Goal: Task Accomplishment & Management: Manage account settings

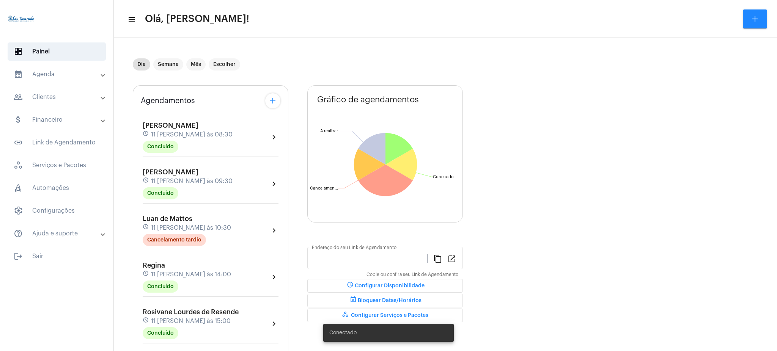
type input "[URL][DOMAIN_NAME][PERSON_NAME]"
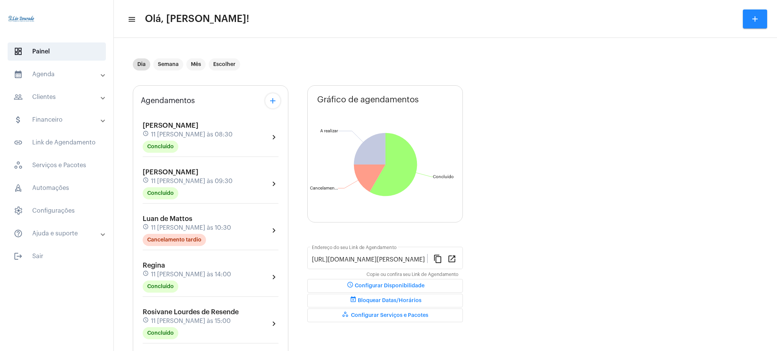
click at [57, 77] on mat-panel-title "calendar_month_outlined Agenda" at bounding box center [58, 74] width 88 height 9
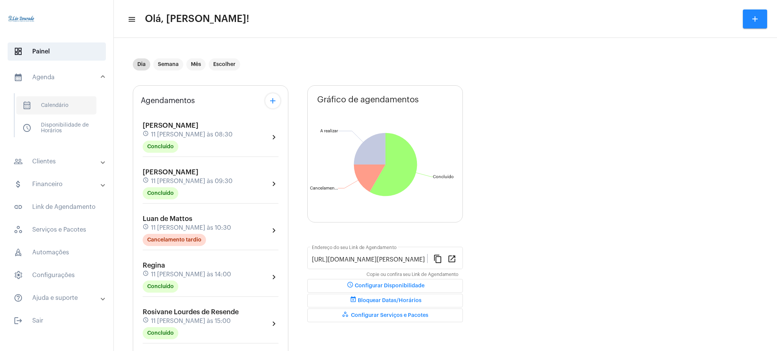
click at [70, 96] on span "calendar_month_outlined Calendário" at bounding box center [56, 105] width 80 height 18
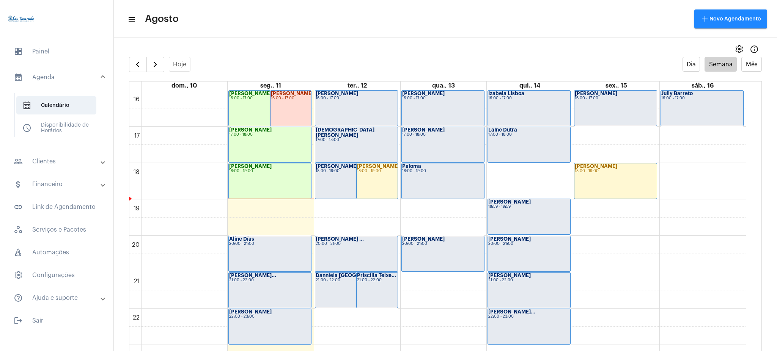
scroll to position [598, 0]
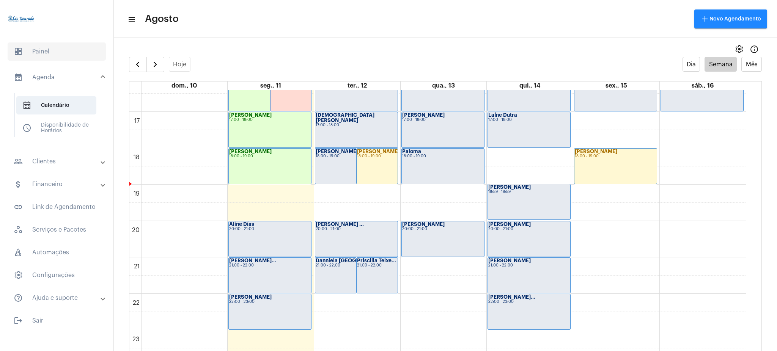
click at [27, 57] on span "dashboard Painel" at bounding box center [57, 51] width 98 height 18
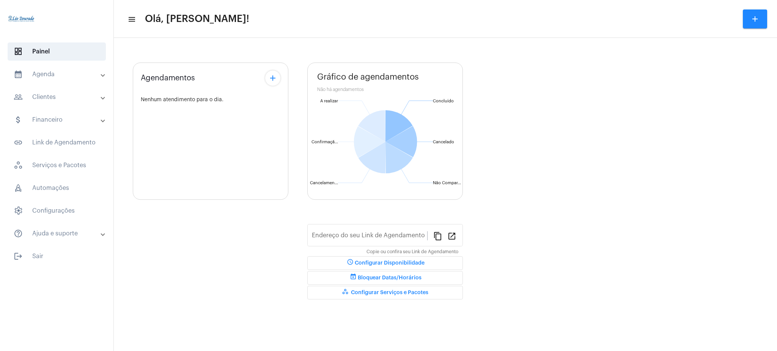
type input "[URL][DOMAIN_NAME][PERSON_NAME]"
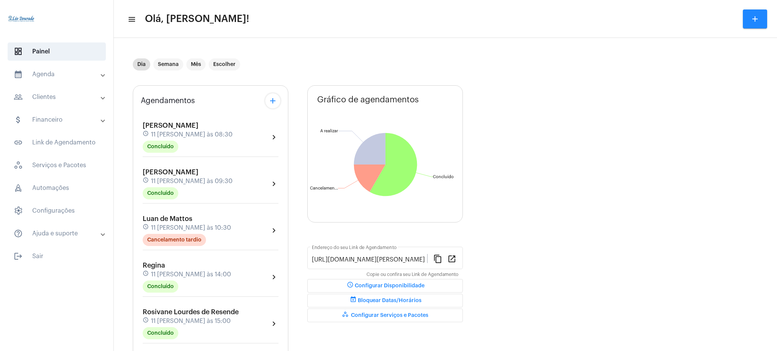
click at [264, 216] on div "[PERSON_NAME] schedule 11 [PERSON_NAME] às 10:30 Cancelamento [PERSON_NAME] che…" at bounding box center [211, 230] width 136 height 31
click at [47, 75] on div at bounding box center [388, 175] width 777 height 351
click at [65, 79] on mat-panel-title "calendar_month_outlined Agenda" at bounding box center [58, 74] width 88 height 9
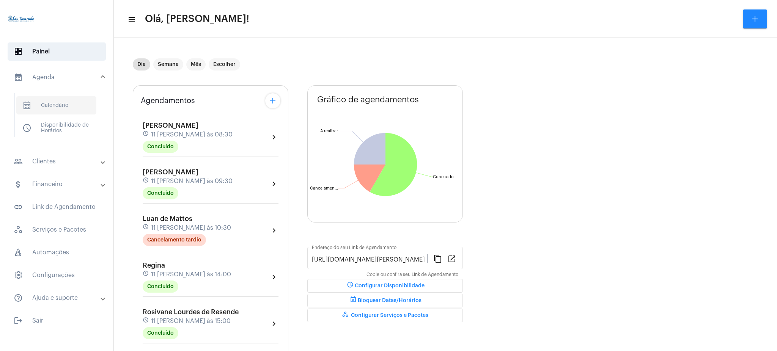
click at [57, 110] on span "calendar_month_outlined Calendário" at bounding box center [56, 105] width 80 height 18
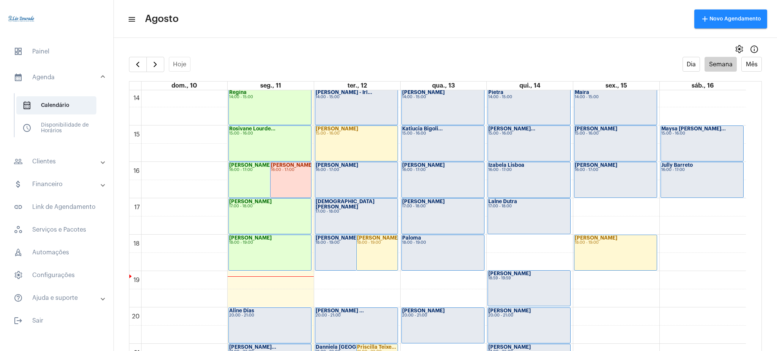
scroll to position [511, 0]
click at [81, 155] on mat-expansion-panel-header "people_outline Clientes" at bounding box center [59, 162] width 109 height 18
click at [70, 134] on span "people_outline Meus Clientes" at bounding box center [56, 130] width 80 height 18
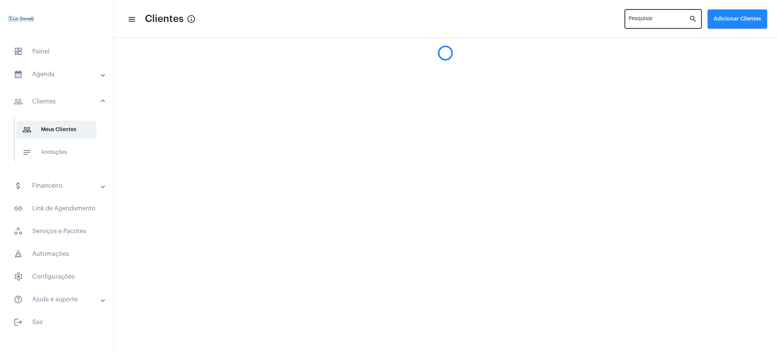
click at [639, 16] on div "Pesquisar" at bounding box center [659, 18] width 60 height 21
type input "q"
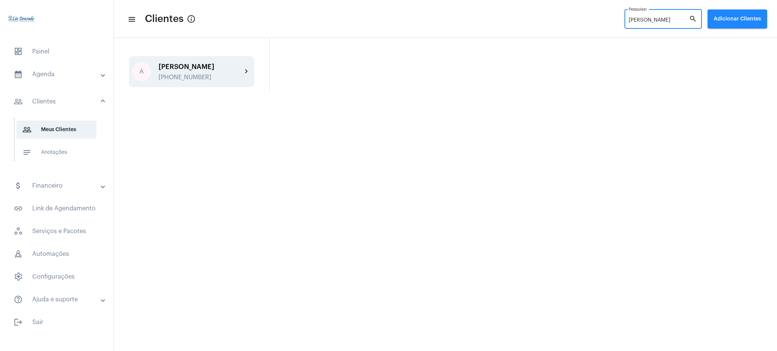
type input "[PERSON_NAME]"
click at [243, 71] on mat-icon "chevron_right" at bounding box center [246, 71] width 9 height 9
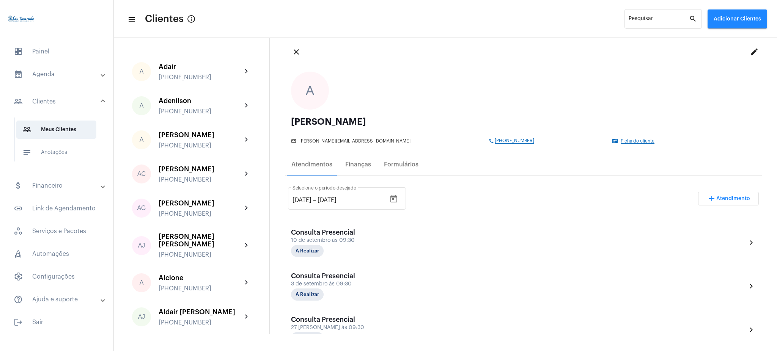
scroll to position [9, 0]
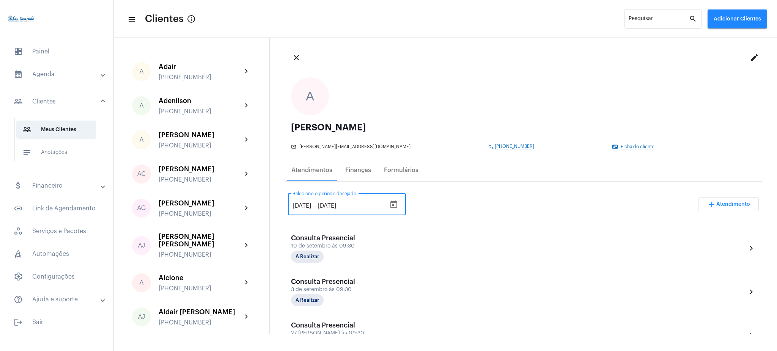
click at [303, 209] on input "[DATE]" at bounding box center [302, 206] width 19 height 7
click at [427, 211] on div "[DATE] [DATE] – [DATE] Selecione o período desejado add Atendimento" at bounding box center [523, 208] width 471 height 36
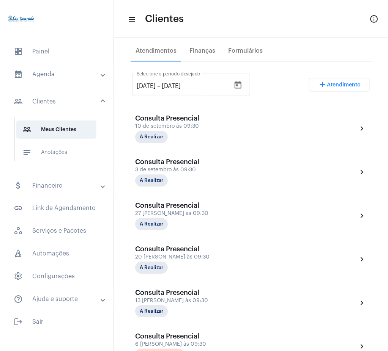
scroll to position [0, 0]
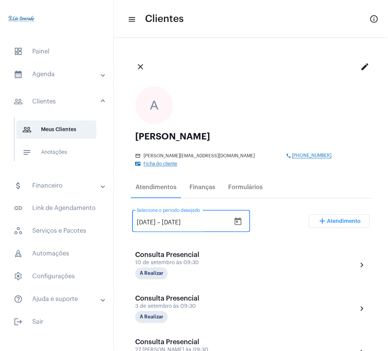
click at [156, 220] on input "[DATE]" at bounding box center [146, 223] width 19 height 7
click at [162, 220] on div "11/5/0202 [DATE] – [DATE]" at bounding box center [186, 223] width 98 height 7
click at [161, 220] on input "11/5/0202" at bounding box center [150, 223] width 27 height 7
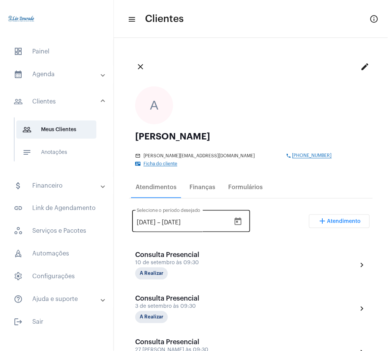
click at [149, 211] on div "[DATE] [DATE] – [DATE] Selecione o período desejado" at bounding box center [184, 221] width 94 height 24
click at [156, 220] on input "[DATE]" at bounding box center [146, 223] width 19 height 7
type input "[DATE]"
click at [277, 207] on div "[DATE] [DATE] – [DATE] Selecione o período desejado add Atendimento" at bounding box center [251, 225] width 238 height 36
